Goal: Transaction & Acquisition: Purchase product/service

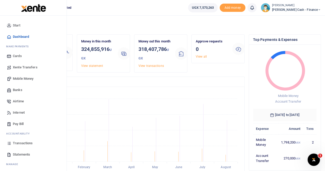
click at [24, 67] on span "Xente Transfers" at bounding box center [25, 67] width 25 height 5
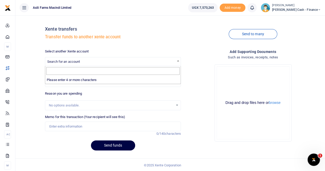
click at [61, 58] on span "Search for an account" at bounding box center [112, 61] width 135 height 8
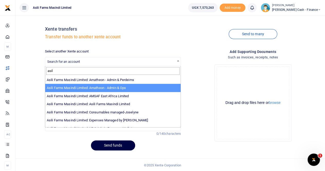
type input "asil"
select select "3989"
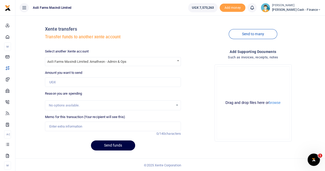
scroll to position [1, 0]
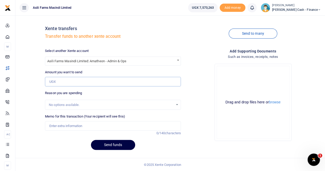
click at [57, 80] on input "Amount you want to send" at bounding box center [113, 82] width 136 height 10
paste input "4,700,000"
type input "4,700,000"
click at [65, 126] on input "Memo for this transaction (Your recipient will see this)" at bounding box center [113, 126] width 136 height 10
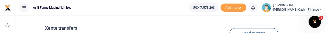
type input "Transfer to Amatheon Ops for payment of"
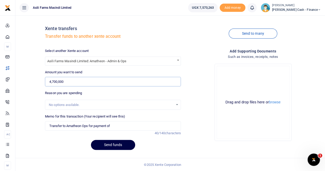
drag, startPoint x: 67, startPoint y: 82, endPoint x: 32, endPoint y: 84, distance: 35.5
click at [32, 84] on div "Xente transfers Transfer funds to another xente account Send to many Select ano…" at bounding box center [169, 86] width 305 height 135
type input "0"
paste input "2,900,000"
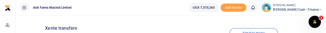
type input "2,900,000"
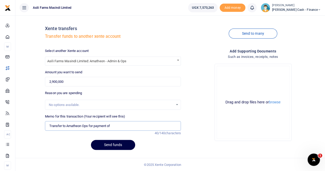
click at [117, 125] on input "Transfer to Amatheon Ops for payment of" at bounding box center [113, 126] width 136 height 10
type input "Transfer to Amatheon Ops for payment of stones"
click at [274, 104] on button "browse" at bounding box center [275, 102] width 12 height 4
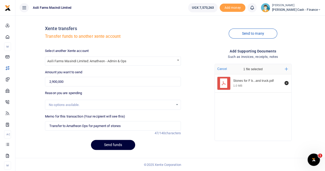
click at [113, 145] on button "Send funds" at bounding box center [113, 145] width 44 height 10
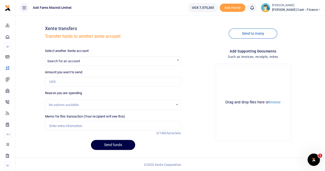
scroll to position [1, 0]
click at [165, 28] on h4 "Xente transfers" at bounding box center [113, 29] width 136 height 6
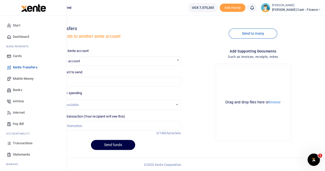
click at [23, 143] on span "Transactions" at bounding box center [23, 143] width 20 height 5
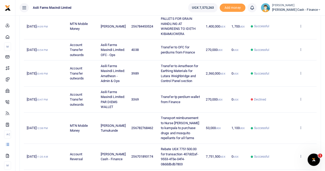
scroll to position [154, 0]
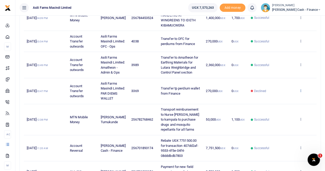
click at [300, 92] on icon at bounding box center [300, 91] width 3 height 4
click at [284, 112] on link "View details" at bounding box center [282, 111] width 41 height 7
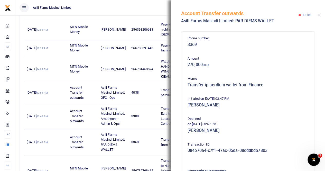
scroll to position [103, 0]
click at [318, 15] on button "Close" at bounding box center [319, 14] width 3 height 3
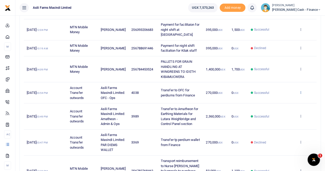
click at [301, 92] on icon at bounding box center [300, 92] width 3 height 4
click at [277, 102] on link "View details" at bounding box center [282, 102] width 41 height 7
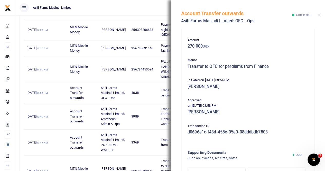
scroll to position [0, 0]
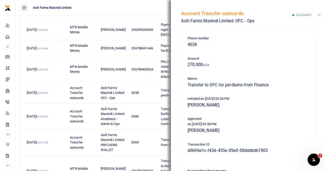
click at [318, 14] on button "Close" at bounding box center [319, 14] width 3 height 3
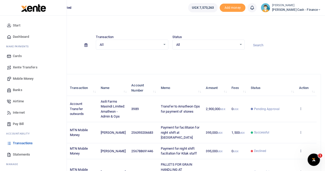
click at [28, 68] on span "Xente Transfers" at bounding box center [25, 67] width 25 height 5
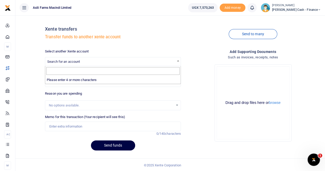
click at [63, 61] on span "Search for an account" at bounding box center [63, 62] width 33 height 4
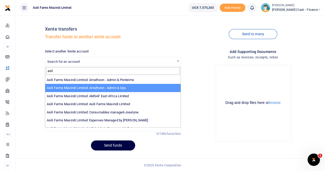
type input "asil"
select select "3989"
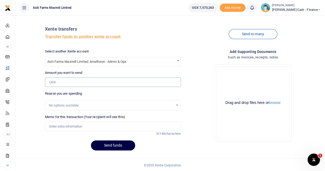
click at [72, 81] on input "Amount you want to send" at bounding box center [113, 82] width 136 height 10
type input "400,000"
click at [78, 127] on input "Memo for this transaction (Your recipient will see this)" at bounding box center [113, 127] width 136 height 10
click at [117, 126] on input "Transfer to Amatheon ops for Lift pump for ware house generator" at bounding box center [113, 127] width 136 height 10
click at [160, 126] on input "Transfer to Amatheon ops for Lift pump for Ware house generator" at bounding box center [113, 127] width 136 height 10
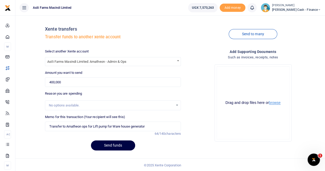
click at [276, 103] on button "browse" at bounding box center [275, 103] width 12 height 4
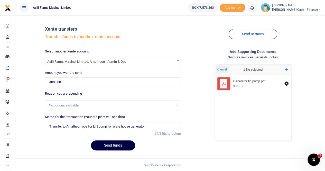
scroll to position [1, 0]
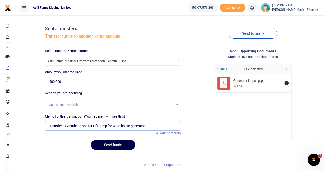
drag, startPoint x: 85, startPoint y: 126, endPoint x: 89, endPoint y: 125, distance: 4.7
click at [85, 126] on input "Transfer to Amatheon ops for Lift pump for Ware house generator" at bounding box center [113, 126] width 136 height 10
click at [165, 128] on input "Transfer to Amatheon Ops for Lift pump for Ware house generator" at bounding box center [113, 126] width 136 height 10
click at [123, 125] on input "Transfer to Amatheon Ops for Lift pump for Ware house generator" at bounding box center [113, 126] width 136 height 10
type input "Transfer to Amatheon Ops for Lift pump for Warehouse generator"
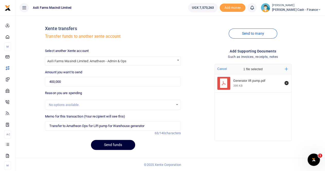
click at [111, 143] on button "Send funds" at bounding box center [113, 145] width 44 height 10
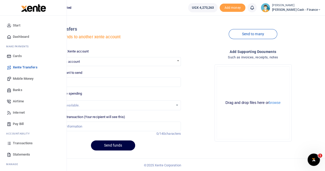
click at [20, 142] on span "Transactions" at bounding box center [23, 143] width 20 height 5
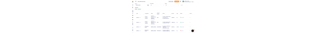
scroll to position [26, 0]
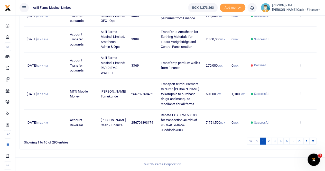
scroll to position [224, 0]
click at [271, 142] on link "2" at bounding box center [269, 140] width 6 height 7
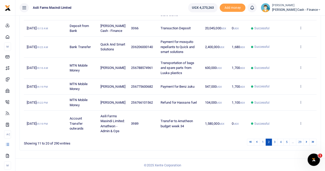
scroll to position [174, 0]
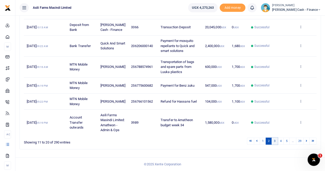
click at [275, 142] on link "3" at bounding box center [275, 140] width 6 height 7
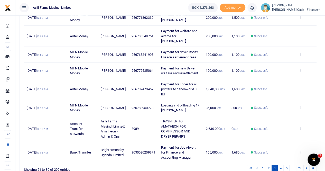
scroll to position [159, 0]
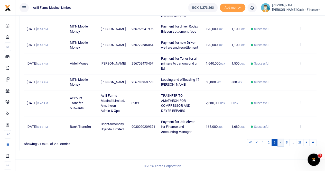
click at [282, 142] on link "4" at bounding box center [280, 142] width 6 height 7
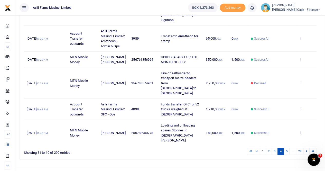
scroll to position [169, 0]
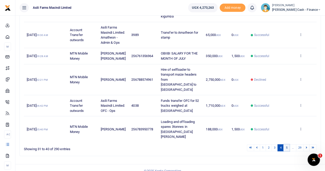
click at [286, 144] on link "5" at bounding box center [286, 147] width 6 height 7
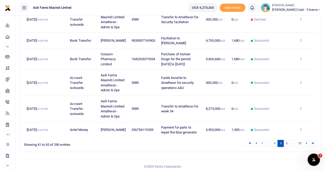
scroll to position [219, 0]
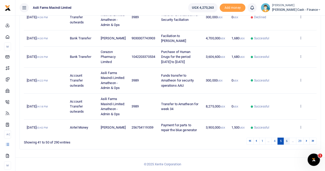
click at [288, 142] on link "6" at bounding box center [286, 140] width 6 height 7
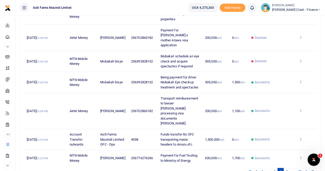
scroll to position [209, 0]
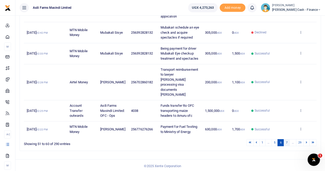
click at [288, 141] on link "7" at bounding box center [286, 142] width 6 height 7
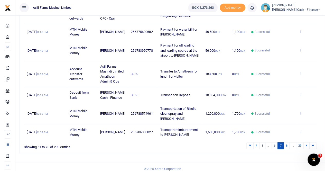
scroll to position [159, 0]
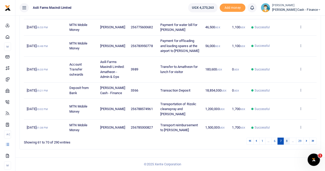
click at [287, 141] on link "8" at bounding box center [286, 140] width 6 height 7
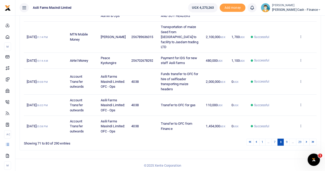
scroll to position [194, 0]
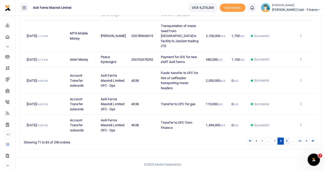
click at [288, 141] on link "9" at bounding box center [286, 140] width 6 height 7
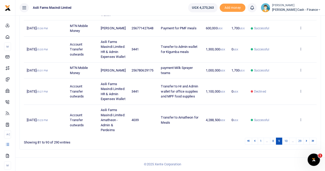
scroll to position [264, 0]
click at [287, 141] on link "10" at bounding box center [286, 140] width 8 height 7
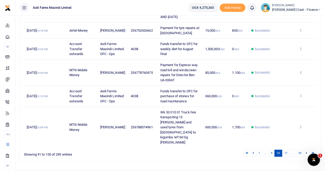
scroll to position [194, 0]
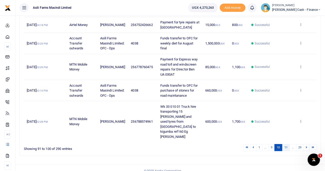
click at [286, 144] on link "11" at bounding box center [286, 147] width 8 height 7
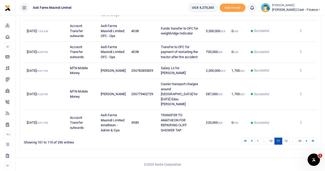
scroll to position [219, 0]
click at [286, 140] on link "12" at bounding box center [286, 140] width 8 height 7
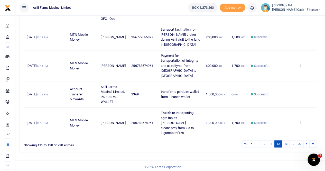
scroll to position [224, 0]
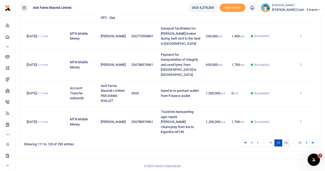
click at [287, 141] on link "13" at bounding box center [286, 142] width 8 height 7
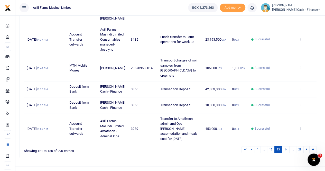
scroll to position [204, 0]
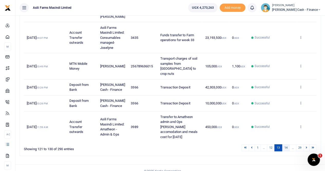
click at [287, 144] on link "14" at bounding box center [286, 147] width 8 height 7
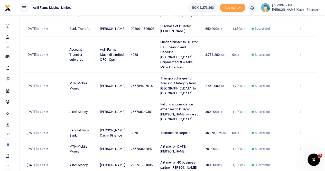
scroll to position [169, 0]
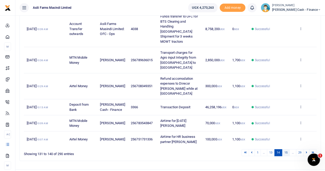
click at [287, 149] on link "15" at bounding box center [286, 152] width 8 height 7
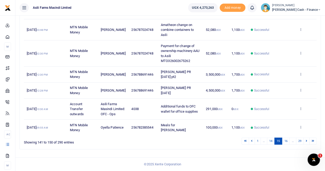
click at [293, 142] on li "…" at bounding box center [293, 140] width 6 height 7
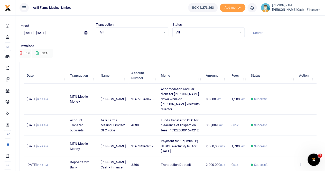
scroll to position [0, 0]
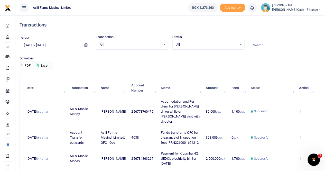
click at [85, 44] on icon at bounding box center [86, 44] width 3 height 3
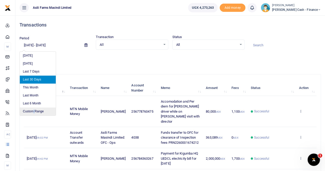
click at [34, 109] on li "Custom Range" at bounding box center [38, 111] width 36 height 8
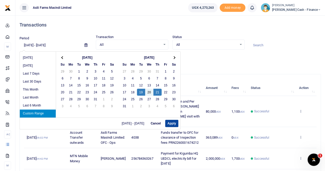
click at [173, 122] on button "Apply" at bounding box center [171, 123] width 13 height 7
type input "08/19/2025 - 08/21/2025"
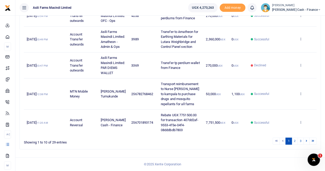
scroll to position [224, 0]
click at [296, 141] on link "2" at bounding box center [295, 140] width 6 height 7
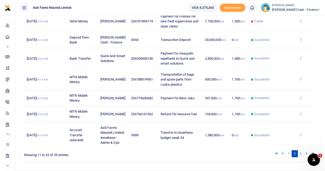
scroll to position [174, 0]
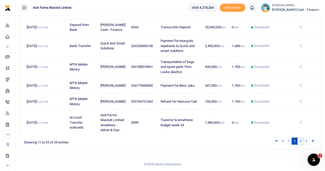
click at [301, 141] on link "3" at bounding box center [301, 140] width 6 height 7
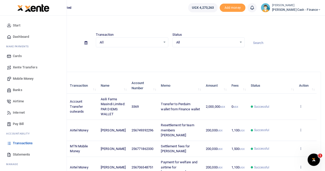
scroll to position [0, 0]
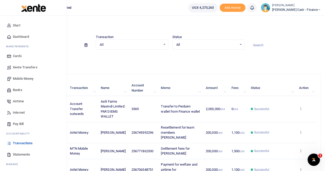
click at [23, 78] on span "Mobile Money" at bounding box center [23, 78] width 21 height 5
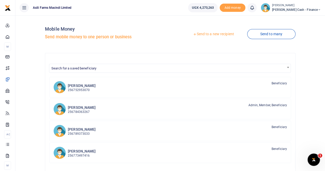
click at [210, 34] on link "Send to a new recipient" at bounding box center [213, 34] width 67 height 9
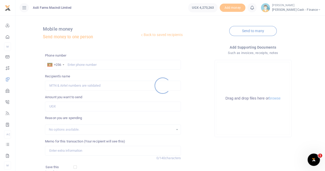
click at [85, 65] on div at bounding box center [162, 85] width 325 height 171
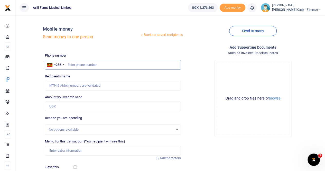
click at [85, 64] on input "text" at bounding box center [113, 65] width 136 height 10
type input "7088774961"
click at [74, 88] on input "Recipient's name" at bounding box center [113, 86] width 136 height 10
type input "Vincent Odongo"
drag, startPoint x: 84, startPoint y: 85, endPoint x: 41, endPoint y: 88, distance: 43.3
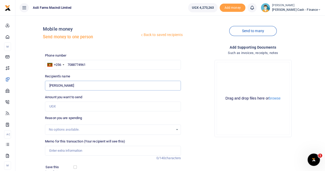
click at [41, 88] on div "Back to saved recipients Mobile money Send money to one person Send to many Pho…" at bounding box center [169, 115] width 305 height 191
click at [69, 86] on input "Found" at bounding box center [113, 86] width 136 height 10
drag, startPoint x: 96, startPoint y: 64, endPoint x: 68, endPoint y: 67, distance: 27.9
click at [66, 66] on input "7088774961" at bounding box center [113, 65] width 136 height 10
type input "788574961"
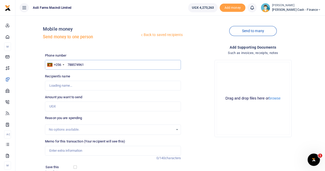
type input "Walter Okello"
type input "788574961"
click at [62, 150] on input "Memo for this transaction (Your recipient will see this)" at bounding box center [113, 151] width 136 height 10
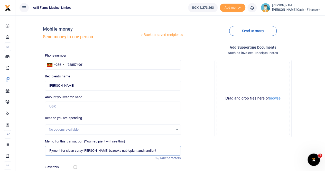
click at [51, 150] on input "Pyment for clean spray ridout bazooka nutrioplant and randiant" at bounding box center [113, 151] width 136 height 10
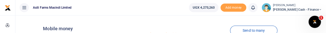
type input "Payment for clean spray ridout bazooka nutrioplant and randiant"
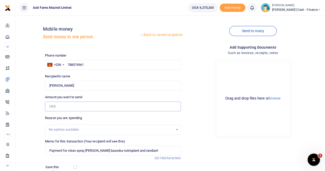
click at [65, 106] on input "Amount you want to send" at bounding box center [113, 106] width 136 height 10
type input "1,800,000"
click at [278, 99] on button "browse" at bounding box center [275, 98] width 12 height 4
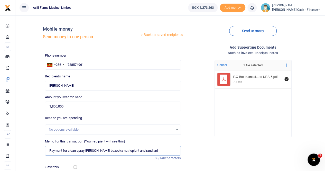
click at [146, 151] on input "Payment for clean spray ridout bazooka nutrioplant and randiant" at bounding box center [113, 151] width 136 height 10
click at [116, 152] on input "Payment for clean spray ridout bazooka nutrioplant and randiant to EG Owen logi…" at bounding box center [113, 151] width 136 height 10
click at [117, 151] on input "Payment for clean spray ridout bazooka nutrioplant and randiant to EG Owen logi…" at bounding box center [113, 151] width 136 height 10
click at [117, 149] on input "Payment for clean spray ridout bazooka nutriplant and randiant to EG Owen logis…" at bounding box center [113, 151] width 136 height 10
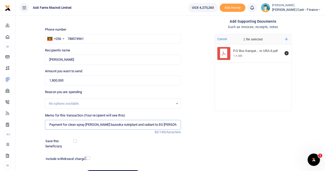
scroll to position [56, 0]
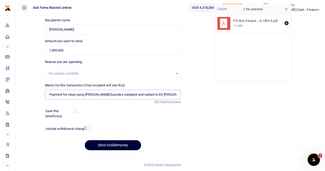
type input "Payment for clean spray [PERSON_NAME] bazooka nutriplant and radiant to EG [PER…"
click at [120, 144] on button "Send mobilemoney" at bounding box center [113, 145] width 56 height 10
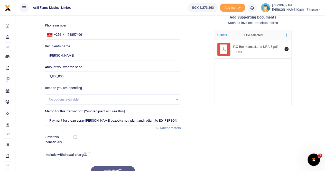
scroll to position [0, 0]
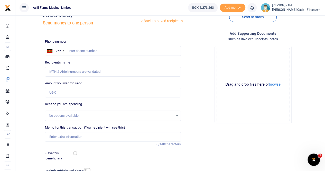
scroll to position [26, 0]
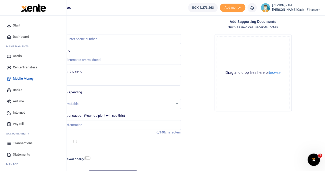
click at [25, 143] on span "Transactions" at bounding box center [23, 143] width 20 height 5
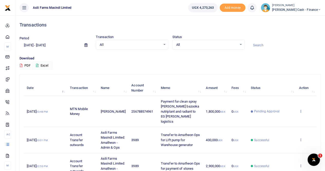
click at [301, 109] on icon at bounding box center [300, 111] width 3 height 4
click at [287, 116] on link "View details" at bounding box center [282, 117] width 41 height 7
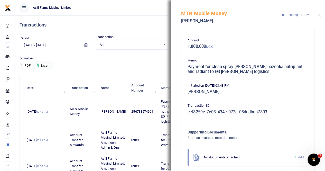
scroll to position [29, 0]
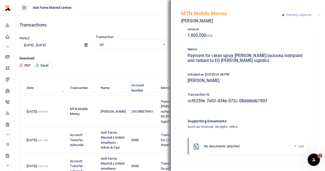
click at [298, 146] on span "Add" at bounding box center [301, 146] width 6 height 4
click at [298, 145] on span "Add" at bounding box center [301, 146] width 6 height 4
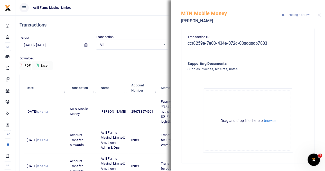
scroll to position [87, 0]
click at [265, 119] on button "browse" at bounding box center [270, 120] width 12 height 4
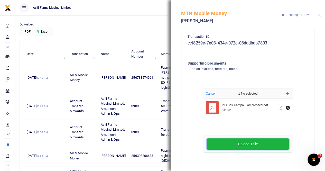
scroll to position [77, 0]
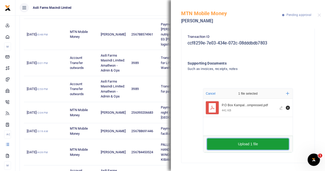
click at [247, 142] on button "Upload 1 file" at bounding box center [248, 143] width 82 height 11
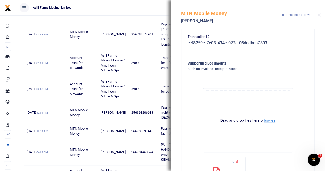
click at [269, 122] on button "browse" at bounding box center [270, 120] width 12 height 4
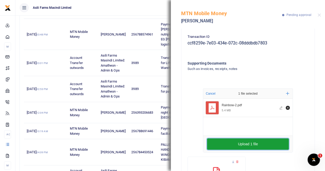
click at [253, 142] on button "Upload 1 file" at bounding box center [248, 143] width 82 height 11
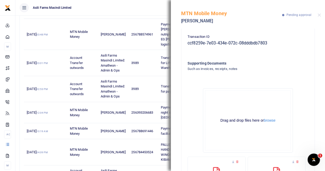
click at [321, 14] on div "MTN Mobile Money Walter Okello Pending approval" at bounding box center [248, 14] width 154 height 29
click at [319, 14] on button "Close" at bounding box center [319, 14] width 3 height 3
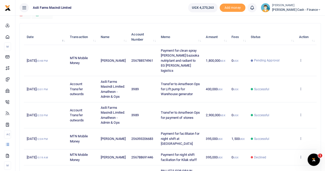
scroll to position [0, 0]
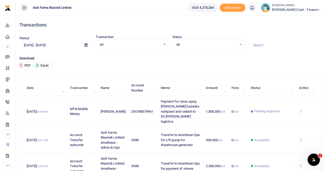
click at [98, 8] on ul "Asili Farms Masindi Limited" at bounding box center [99, 7] width 169 height 15
click at [301, 102] on td "View details Send again" at bounding box center [306, 111] width 21 height 31
click at [303, 109] on td "View details Send again" at bounding box center [306, 111] width 21 height 31
click at [300, 109] on icon at bounding box center [300, 111] width 3 height 4
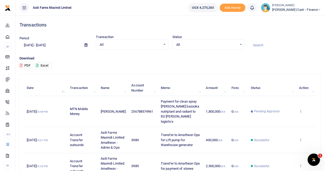
click at [302, 109] on icon at bounding box center [300, 111] width 3 height 4
click at [161, 104] on span "Payment for clean spray [PERSON_NAME] bazooka nutriplant and radiant to EG [PER…" at bounding box center [180, 111] width 38 height 24
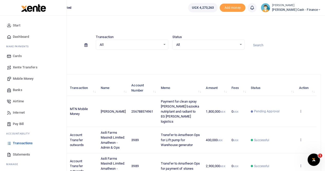
click at [26, 67] on span "Xente Transfers" at bounding box center [25, 67] width 25 height 5
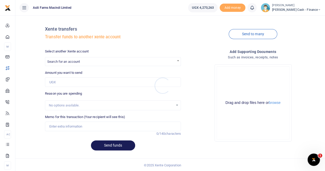
click at [71, 63] on div at bounding box center [162, 85] width 325 height 171
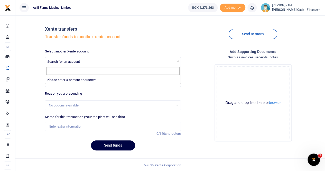
click at [73, 62] on span "Search for an account" at bounding box center [63, 62] width 33 height 4
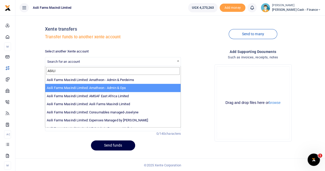
type input "ASILI"
select select "3989"
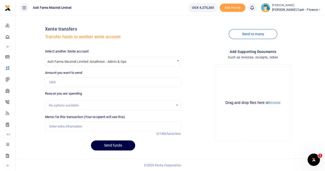
scroll to position [1, 0]
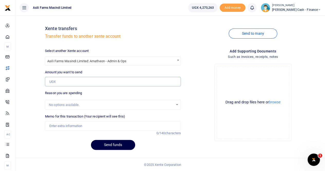
click at [63, 82] on input "Amount you want to send" at bounding box center [113, 82] width 136 height 10
paste input "880000"
type input "880,000"
click at [61, 123] on input "Memo for this transaction (Your recipient will see this)" at bounding box center [113, 126] width 136 height 10
type input "Transfer to Amatheon for operational permit"
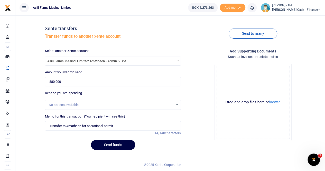
click at [274, 103] on button "browse" at bounding box center [275, 102] width 12 height 4
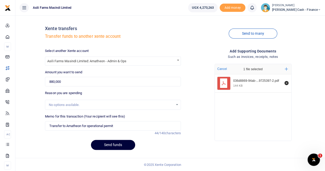
click at [116, 142] on button "Send funds" at bounding box center [113, 145] width 44 height 10
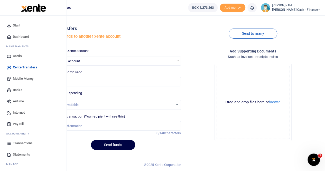
click at [27, 141] on span "Transactions" at bounding box center [23, 143] width 20 height 5
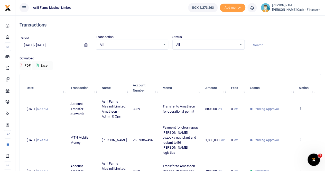
click at [300, 9] on span "[PERSON_NAME] Cash - Finance" at bounding box center [296, 9] width 49 height 5
click at [303, 20] on link "Switch accounts" at bounding box center [284, 18] width 41 height 7
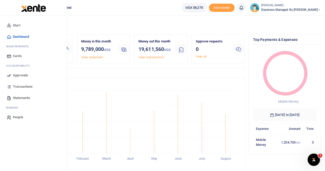
click at [24, 97] on span "Statements" at bounding box center [21, 97] width 17 height 5
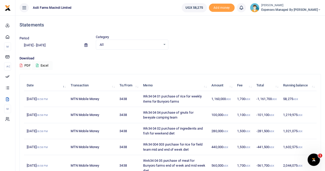
click at [46, 64] on button "Excel" at bounding box center [42, 65] width 21 height 9
click at [300, 7] on small "[PERSON_NAME]" at bounding box center [291, 5] width 60 height 4
click at [297, 19] on link "Switch accounts" at bounding box center [293, 18] width 41 height 7
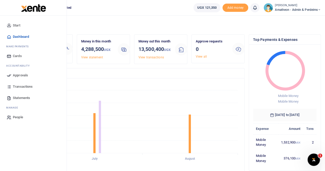
click at [24, 97] on span "Statements" at bounding box center [21, 97] width 17 height 5
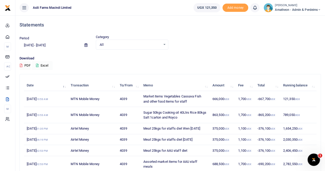
click at [45, 63] on button "Excel" at bounding box center [42, 65] width 21 height 9
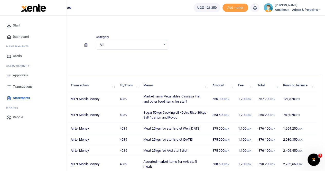
click at [24, 87] on span "Transactions" at bounding box center [23, 86] width 20 height 5
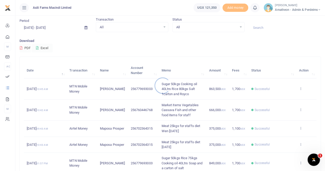
scroll to position [26, 0]
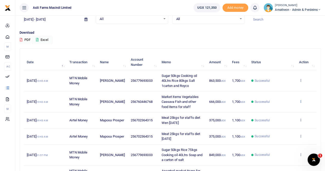
click at [301, 100] on icon at bounding box center [300, 101] width 3 height 4
click at [290, 109] on link "View details" at bounding box center [282, 109] width 41 height 7
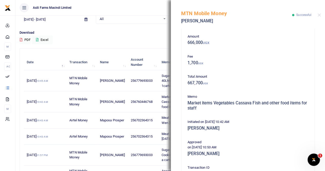
scroll to position [128, 0]
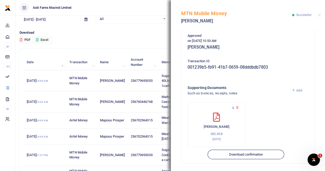
click at [233, 106] on icon at bounding box center [232, 107] width 3 height 3
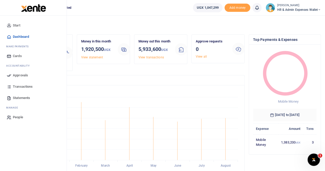
click at [18, 98] on span "Statements" at bounding box center [21, 97] width 17 height 5
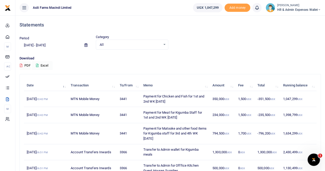
click at [43, 63] on button "Excel" at bounding box center [42, 65] width 21 height 9
click at [302, 3] on small "[PERSON_NAME]" at bounding box center [299, 5] width 44 height 4
click at [302, 18] on link "Switch accounts" at bounding box center [301, 18] width 41 height 7
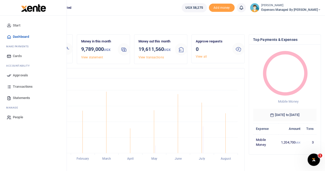
click at [22, 100] on span "Statements" at bounding box center [21, 97] width 17 height 5
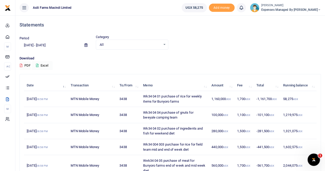
click at [47, 65] on button "Excel" at bounding box center [42, 65] width 21 height 9
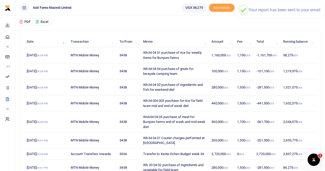
scroll to position [51, 0]
